Goal: Find specific page/section: Find specific page/section

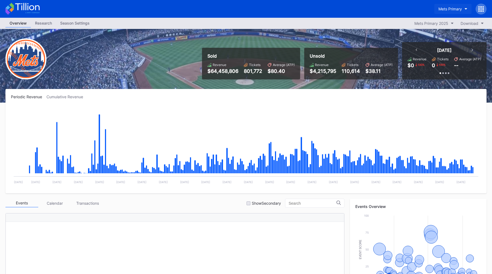
click at [442, 9] on div "Mets Primary" at bounding box center [449, 9] width 23 height 5
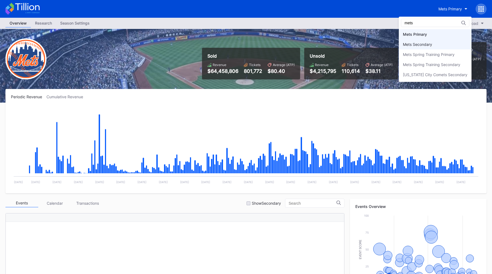
type input "mets"
click at [418, 42] on div "Mets Secondary" at bounding box center [417, 44] width 29 height 5
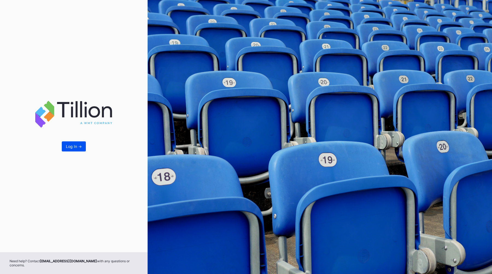
click at [75, 147] on div "Log In ->" at bounding box center [74, 146] width 16 height 5
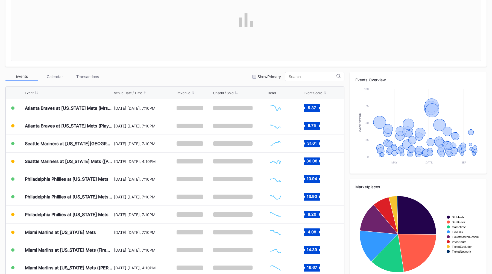
scroll to position [127, 0]
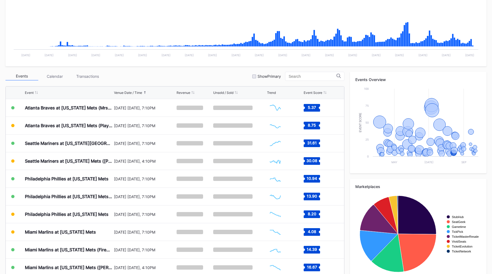
click at [303, 74] on input at bounding box center [312, 76] width 48 height 4
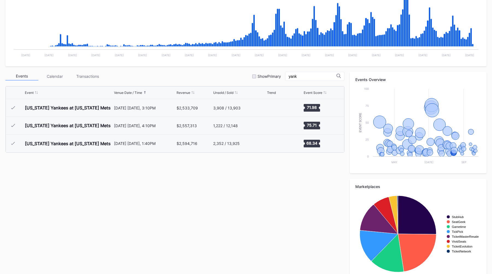
scroll to position [0, 0]
type input "yank"
click at [103, 121] on div "[US_STATE] Yankees at [US_STATE] Mets" at bounding box center [69, 125] width 88 height 17
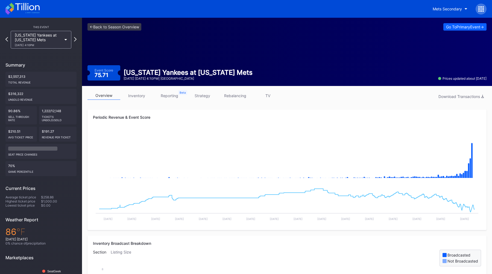
click at [201, 97] on link "strategy" at bounding box center [202, 95] width 33 height 8
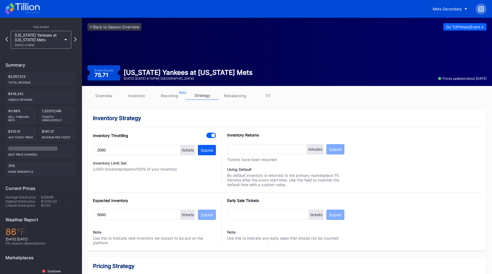
click at [173, 97] on link "reporting" at bounding box center [169, 95] width 33 height 8
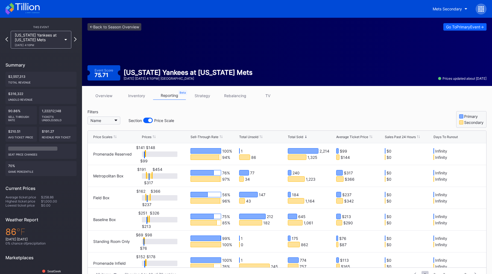
click at [113, 121] on button "Name" at bounding box center [103, 121] width 33 height 8
type input "porch"
